Goal: Task Accomplishment & Management: Manage account settings

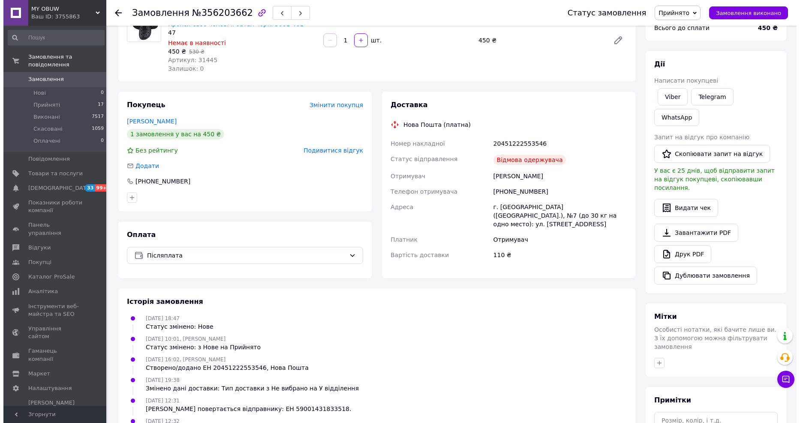
scroll to position [95, 0]
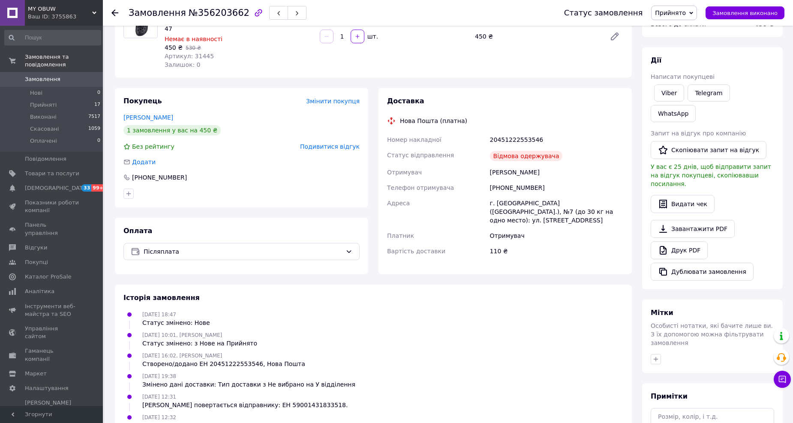
click at [671, 11] on span "Прийнято" at bounding box center [670, 12] width 31 height 7
click at [671, 42] on li "Скасовано" at bounding box center [674, 42] width 45 height 13
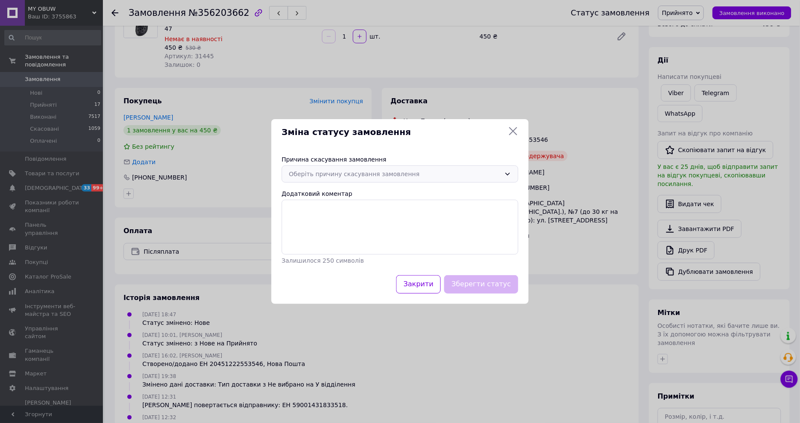
click at [311, 174] on div "Оберіть причину скасування замовлення" at bounding box center [395, 173] width 212 height 9
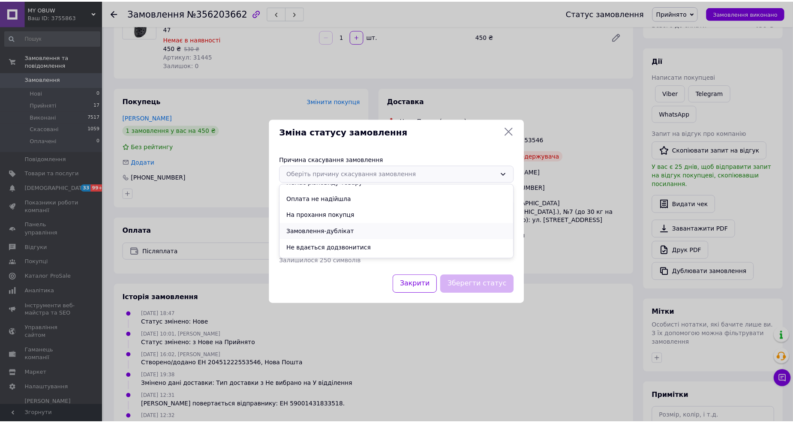
scroll to position [40, 0]
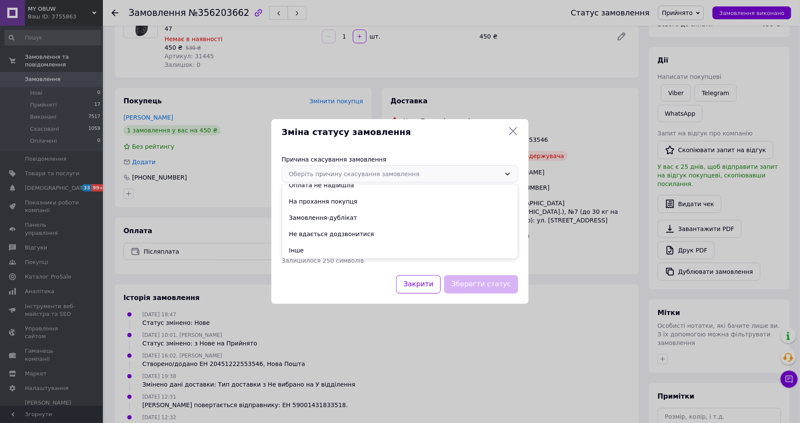
click at [310, 248] on li "Інше" at bounding box center [400, 250] width 236 height 16
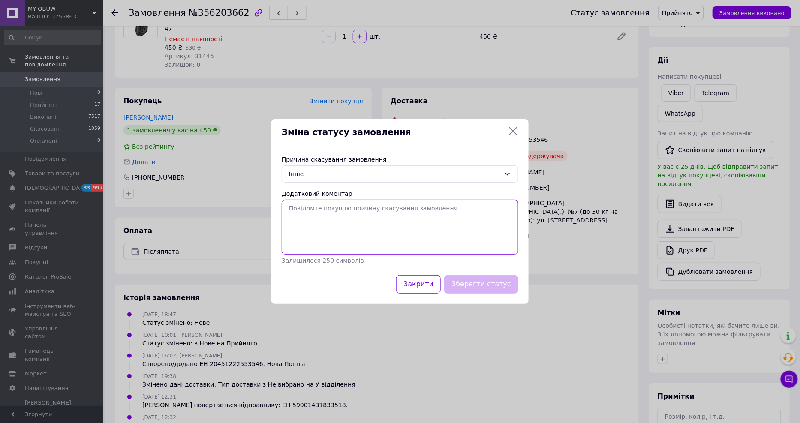
click at [320, 220] on textarea "Додатковий коментар" at bounding box center [400, 227] width 237 height 55
type textarea "відмова від отримання"
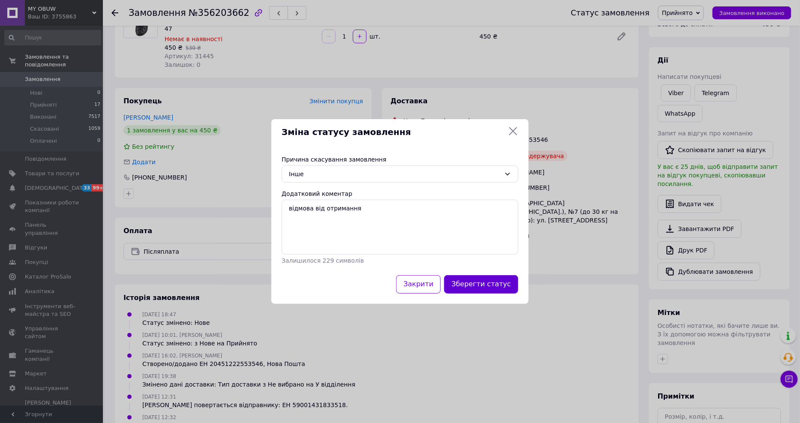
click at [479, 285] on button "Зберегти статус" at bounding box center [481, 284] width 74 height 18
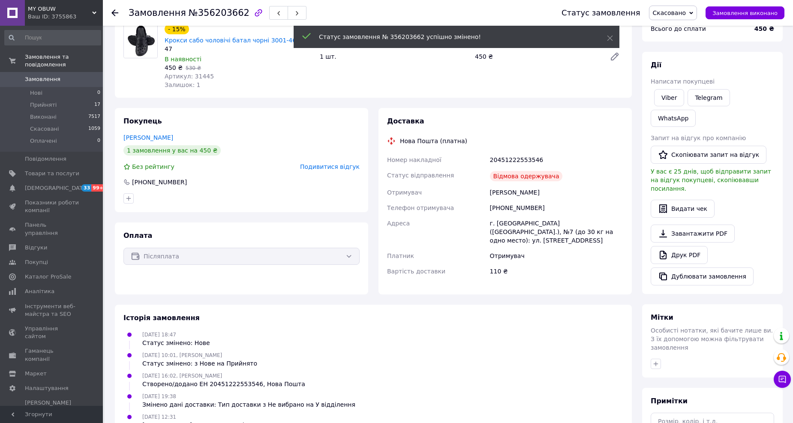
scroll to position [0, 0]
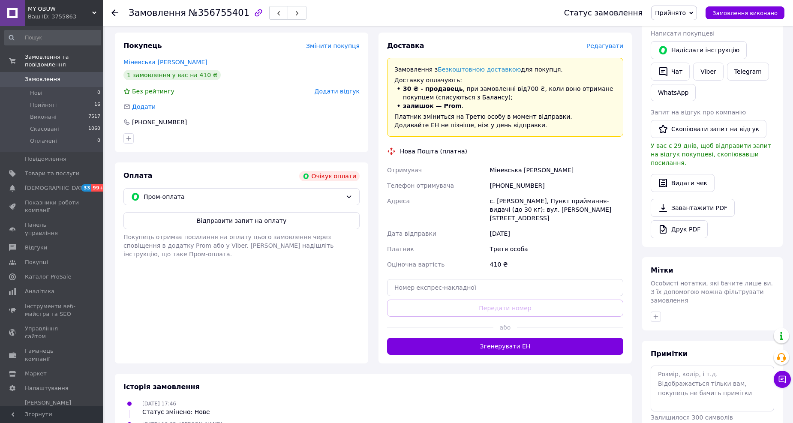
scroll to position [144, 0]
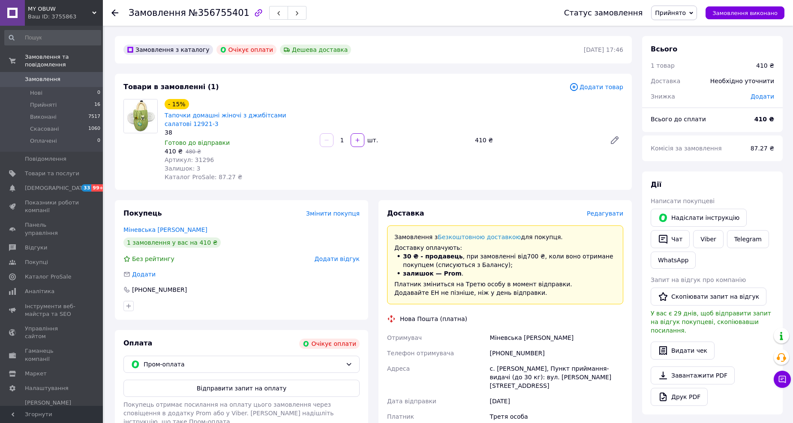
click at [671, 14] on span "Прийнято" at bounding box center [670, 12] width 31 height 7
click at [672, 40] on li "Скасовано" at bounding box center [674, 42] width 45 height 13
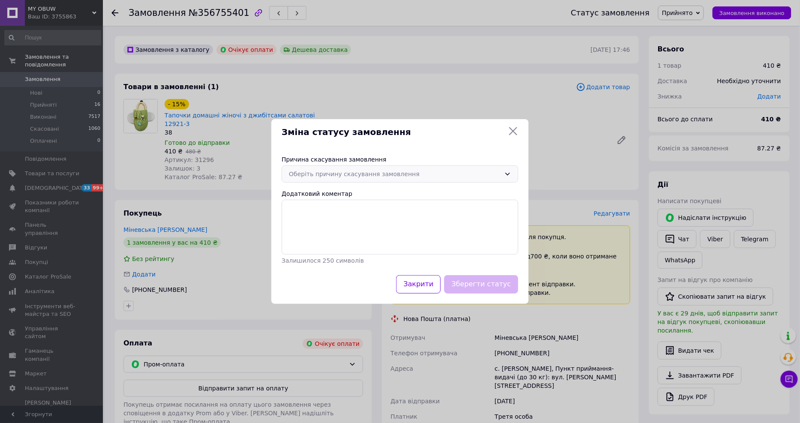
click at [322, 175] on div "Оберіть причину скасування замовлення" at bounding box center [395, 173] width 212 height 9
click at [323, 223] on li "Оплата не надійшла" at bounding box center [400, 225] width 236 height 16
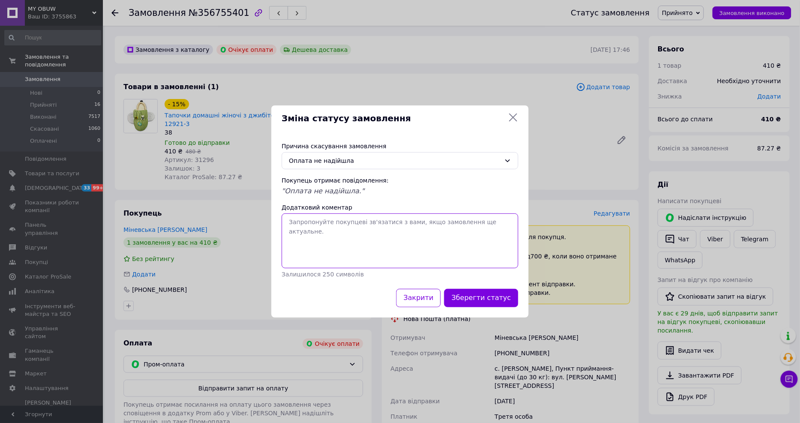
click at [331, 239] on textarea "Додатковий коментар" at bounding box center [400, 241] width 237 height 55
type textarea "пром-оплата не надішйла"
click at [466, 300] on button "Зберегти статус" at bounding box center [481, 298] width 74 height 18
